Goal: Task Accomplishment & Management: Manage account settings

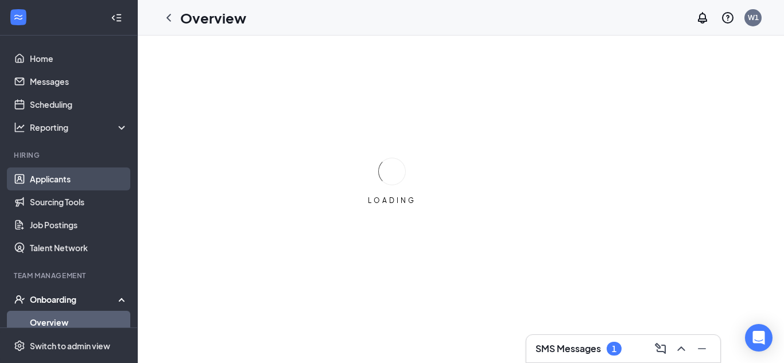
click at [82, 182] on link "Applicants" at bounding box center [79, 179] width 98 height 23
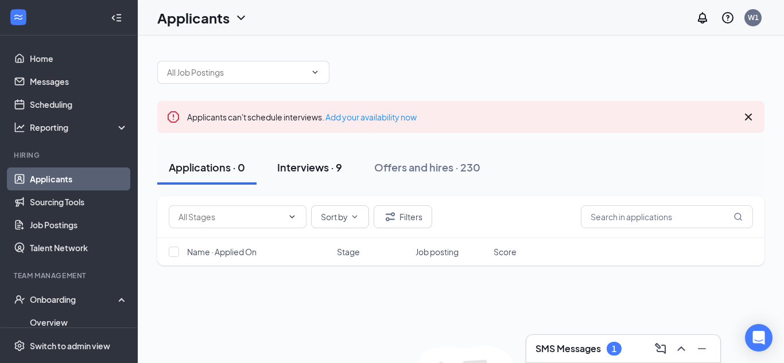
click at [296, 163] on div "Interviews · 9" at bounding box center [309, 167] width 65 height 14
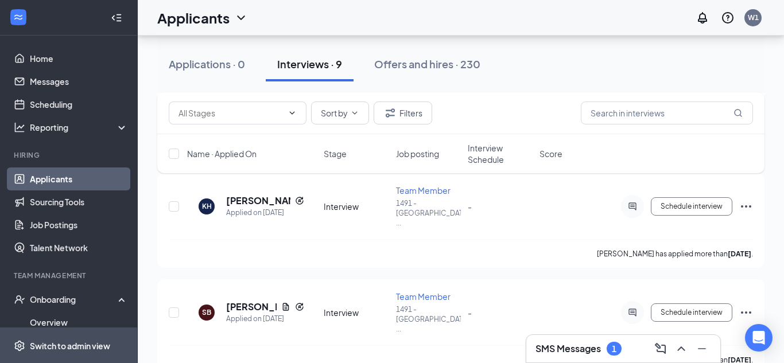
scroll to position [324, 0]
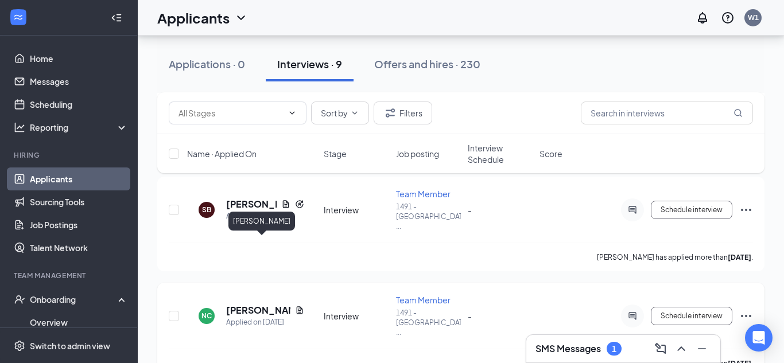
click at [250, 304] on h5 "[PERSON_NAME]" at bounding box center [258, 310] width 64 height 13
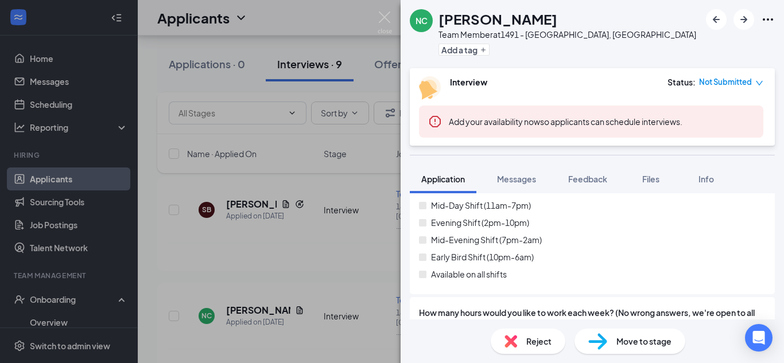
scroll to position [754, 0]
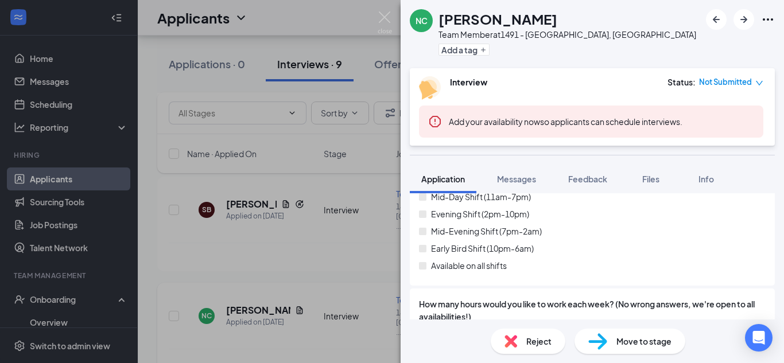
click at [310, 233] on div "NC [PERSON_NAME] Team Member at [STREET_ADDRESS] Add a tag Interview Status : N…" at bounding box center [392, 181] width 784 height 363
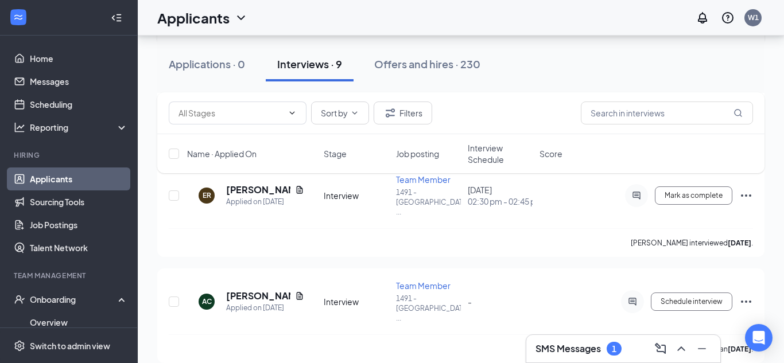
scroll to position [657, 0]
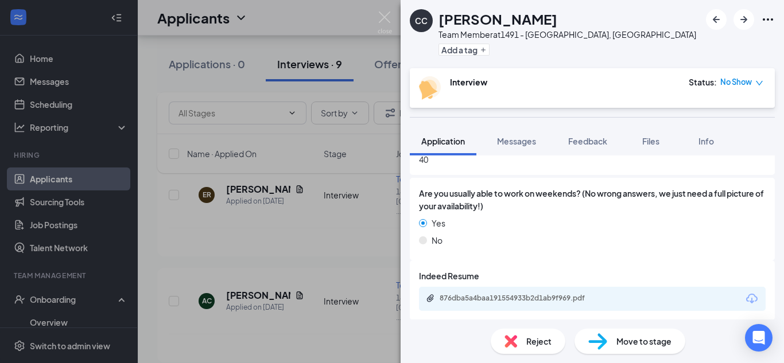
scroll to position [832, 0]
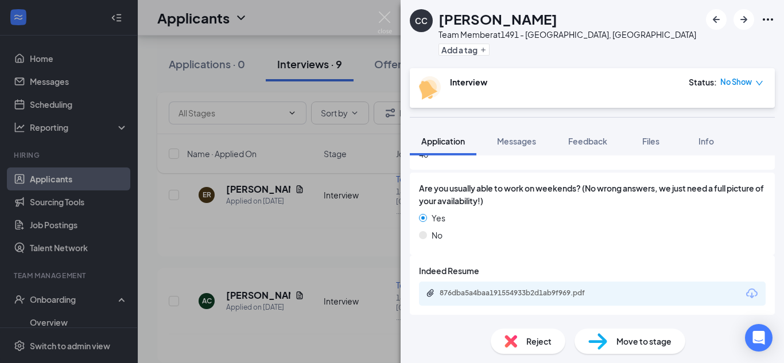
click at [242, 238] on div "CC [PERSON_NAME] Team Member at 1491 - [GEOGRAPHIC_DATA], [GEOGRAPHIC_DATA] Add…" at bounding box center [392, 181] width 784 height 363
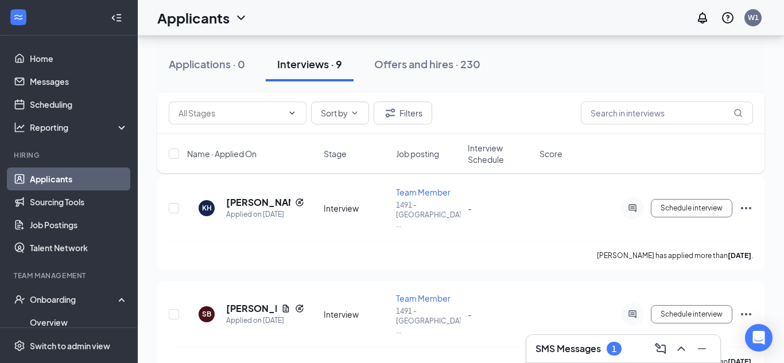
scroll to position [216, 0]
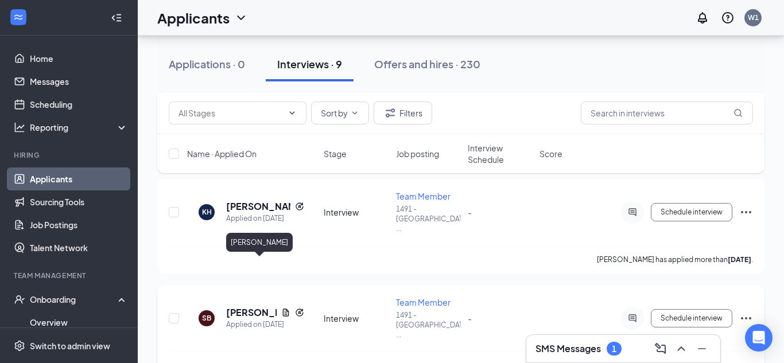
click at [240, 306] on h5 "[PERSON_NAME]" at bounding box center [251, 312] width 50 height 13
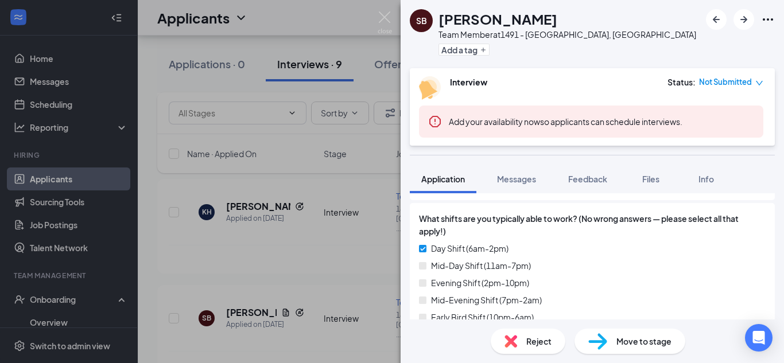
scroll to position [656, 0]
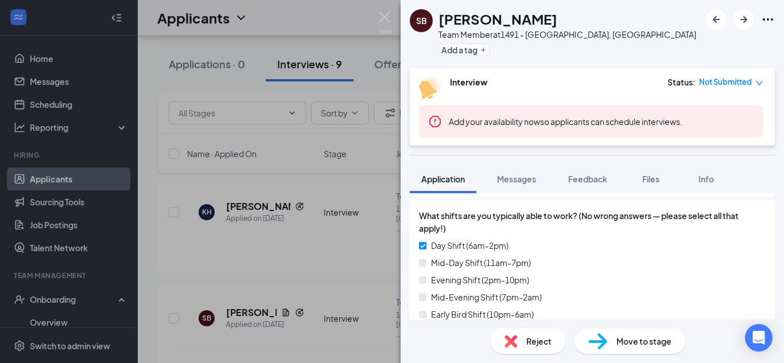
click at [272, 235] on div "SB [PERSON_NAME] Team Member at [STREET_ADDRESS] Add a tag Interview Status : N…" at bounding box center [392, 181] width 784 height 363
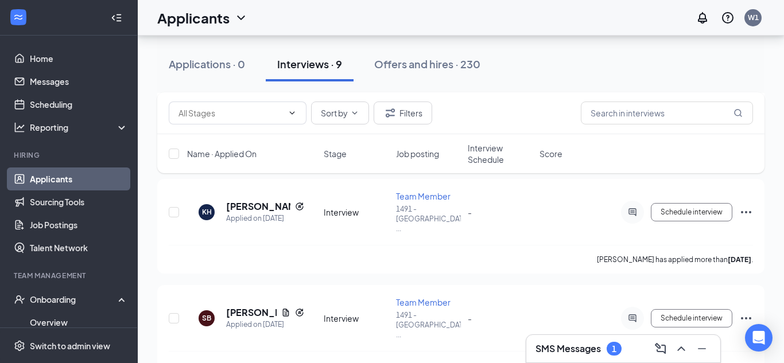
click at [272, 245] on div "[PERSON_NAME] has applied more than [DATE] ." at bounding box center [461, 259] width 584 height 29
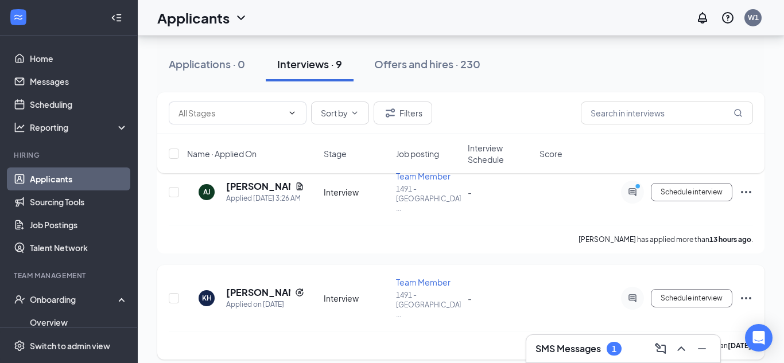
scroll to position [128, 0]
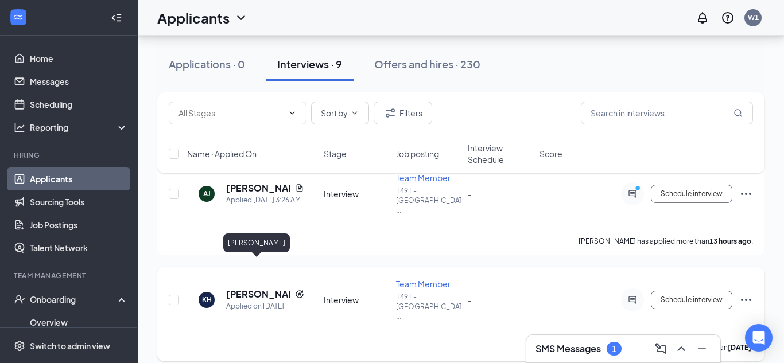
click at [252, 288] on h5 "[PERSON_NAME]" at bounding box center [258, 294] width 64 height 13
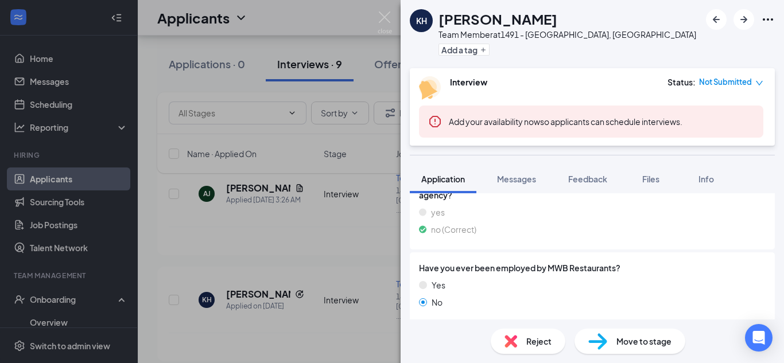
scroll to position [597, 0]
click at [372, 154] on div "KH [PERSON_NAME] Team Member at 1491 - [GEOGRAPHIC_DATA], [GEOGRAPHIC_DATA] Add…" at bounding box center [392, 181] width 784 height 363
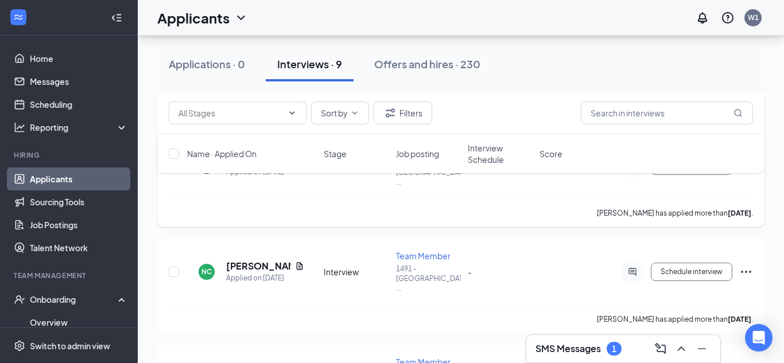
scroll to position [225, 0]
